Goal: Task Accomplishment & Management: Manage account settings

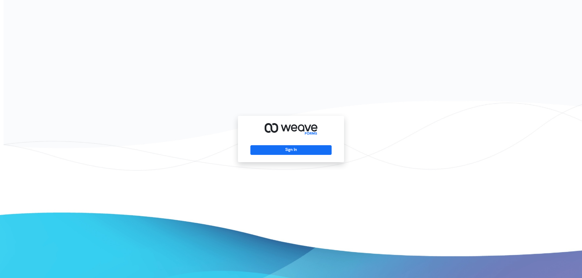
click at [290, 145] on div "Sign In" at bounding box center [291, 139] width 106 height 46
click at [290, 152] on button "Sign In" at bounding box center [290, 150] width 81 height 10
